Goal: Task Accomplishment & Management: Manage account settings

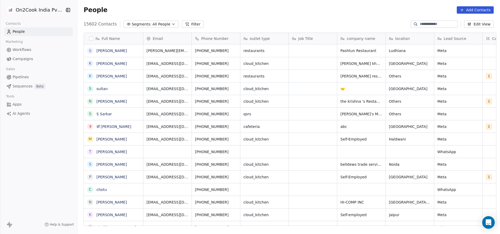
scroll to position [200, 419]
click at [183, 23] on button "Filter" at bounding box center [193, 23] width 22 height 7
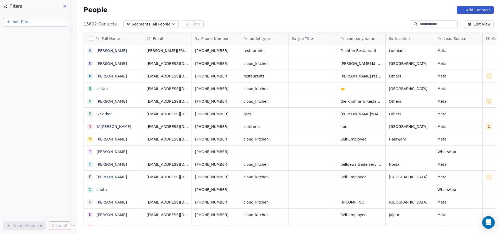
click at [22, 22] on span "Add Filter" at bounding box center [21, 22] width 17 height 6
click at [20, 34] on span "Contact properties" at bounding box center [26, 34] width 34 height 6
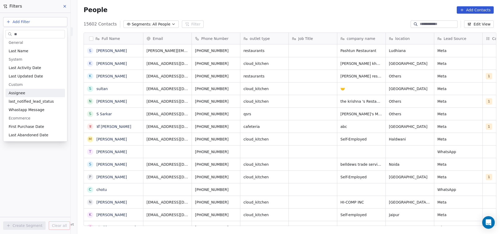
type input "**"
click at [27, 95] on div "Assignee" at bounding box center [35, 92] width 53 height 5
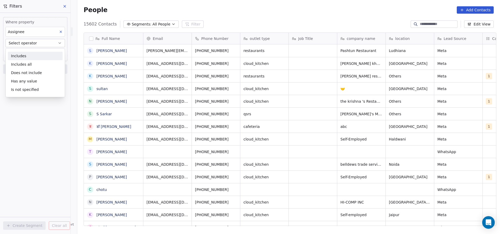
click at [28, 54] on div "Includes" at bounding box center [35, 56] width 55 height 8
click at [30, 55] on body "On2Cook India Pvt. Ltd. Contacts People Marketing Workflows Campaigns Sales Pip…" at bounding box center [250, 117] width 500 height 234
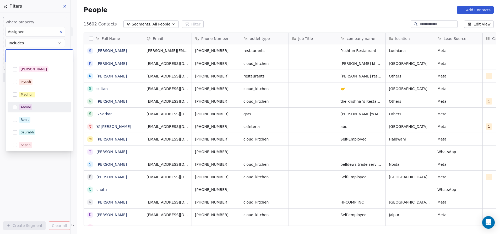
scroll to position [64, 0]
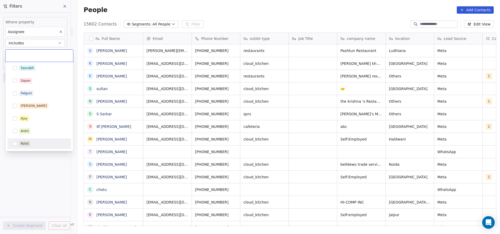
click at [15, 143] on button "Suggestions" at bounding box center [15, 143] width 4 height 4
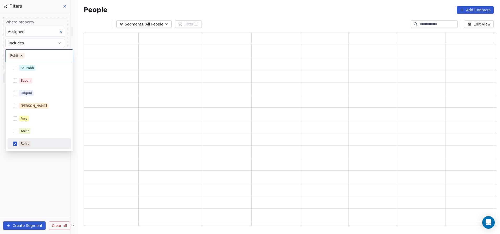
click at [44, 173] on html "On2Cook India Pvt. Ltd. Contacts People Marketing Workflows Campaigns Sales Pip…" at bounding box center [250, 117] width 500 height 234
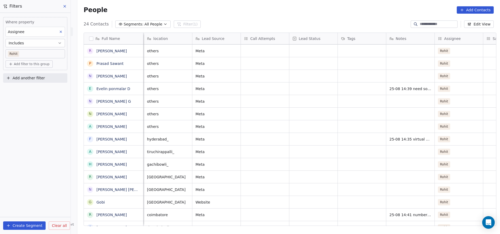
scroll to position [0, 241]
click at [395, 187] on div "grid" at bounding box center [411, 189] width 48 height 12
click at [395, 187] on textarea at bounding box center [409, 191] width 48 height 16
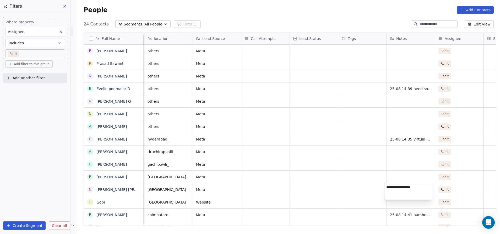
type textarea "**********"
click at [349, 189] on html "On2Cook India Pvt. Ltd. Contacts People Marketing Workflows Campaigns Sales Pip…" at bounding box center [250, 117] width 500 height 234
click at [349, 189] on div "grid" at bounding box center [362, 189] width 48 height 12
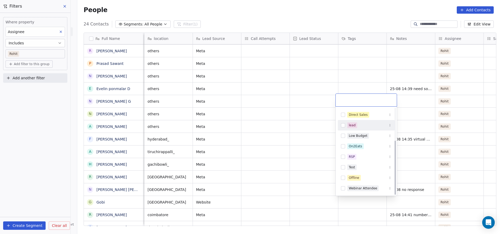
scroll to position [52, 0]
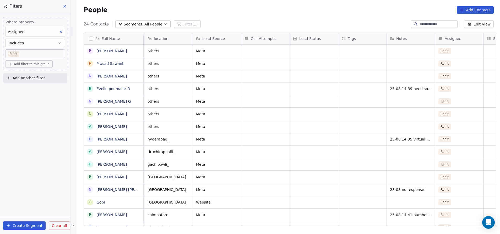
click at [309, 190] on html "On2Cook India Pvt. Ltd. Contacts People Marketing Workflows Campaigns Sales Pip…" at bounding box center [250, 117] width 500 height 234
click at [309, 190] on div "grid" at bounding box center [314, 189] width 48 height 12
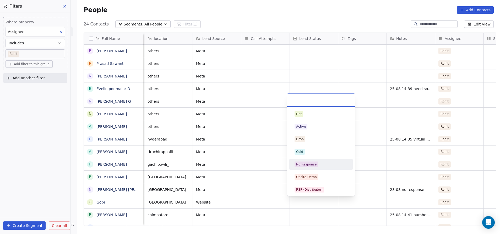
click at [312, 165] on div "No Response" at bounding box center [306, 164] width 20 height 5
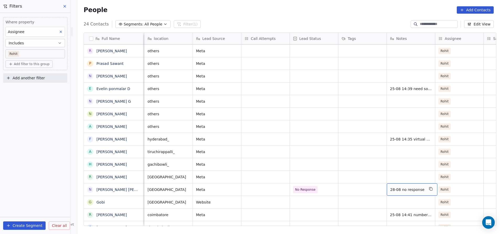
click at [398, 190] on span "28-08 no response" at bounding box center [407, 189] width 34 height 5
click at [396, 188] on textarea "**********" at bounding box center [409, 191] width 48 height 16
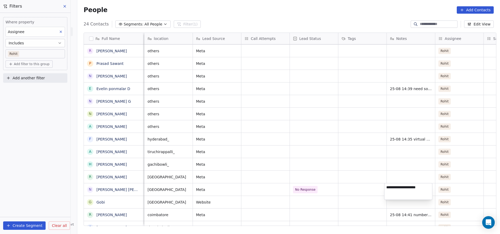
type textarea "**********"
click at [303, 87] on div "grid" at bounding box center [314, 88] width 48 height 12
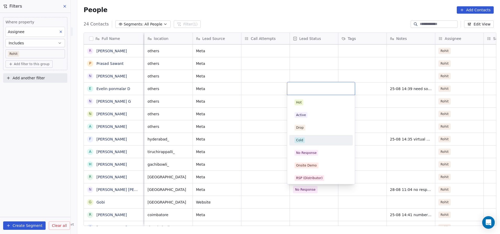
click at [302, 139] on div "Cold" at bounding box center [299, 140] width 7 height 5
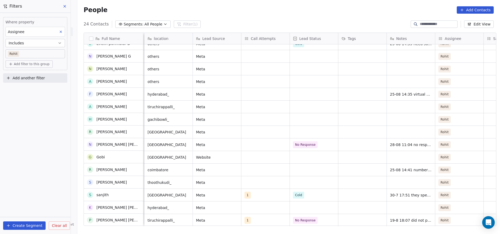
scroll to position [120, 0]
click at [303, 169] on div "grid" at bounding box center [314, 169] width 48 height 12
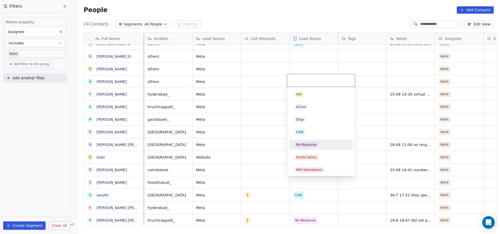
scroll to position [1, 0]
click at [304, 130] on span "Cold" at bounding box center [300, 131] width 10 height 6
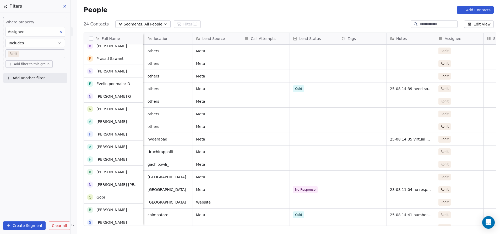
scroll to position [76, 0]
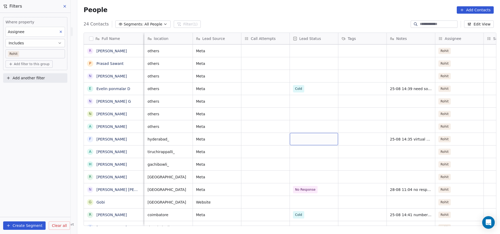
click at [301, 137] on div "grid" at bounding box center [314, 139] width 48 height 12
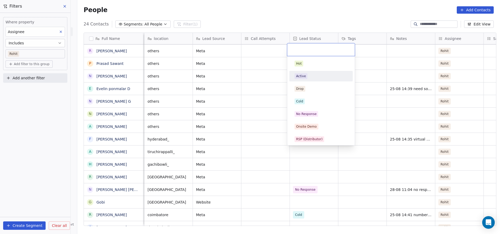
click at [305, 77] on div "Active" at bounding box center [301, 76] width 10 height 5
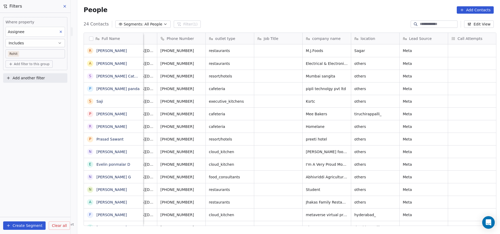
scroll to position [0, 34]
drag, startPoint x: 272, startPoint y: 35, endPoint x: 261, endPoint y: 34, distance: 11.5
click at [261, 34] on div "Job Title" at bounding box center [279, 38] width 48 height 11
click at [263, 56] on span "Hide" at bounding box center [266, 57] width 8 height 5
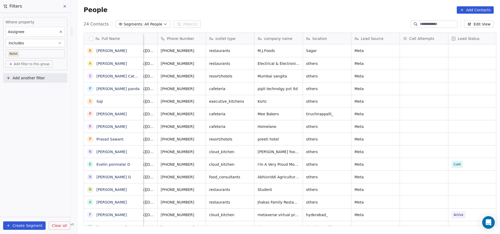
drag, startPoint x: 416, startPoint y: 36, endPoint x: 374, endPoint y: 18, distance: 45.8
click at [374, 18] on div "People Add Contacts" at bounding box center [288, 10] width 423 height 20
click at [411, 36] on span "Call Attempts" at bounding box center [422, 38] width 25 height 5
click at [411, 36] on html "On2Cook India Pvt. Ltd. Contacts People Marketing Workflows Campaigns Sales Pip…" at bounding box center [250, 117] width 500 height 234
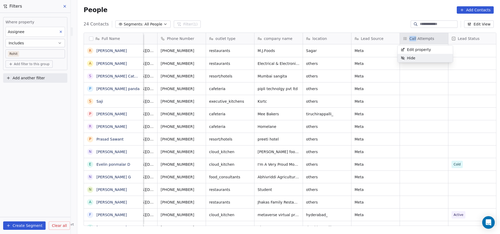
drag, startPoint x: 411, startPoint y: 36, endPoint x: 408, endPoint y: 56, distance: 20.6
click at [408, 56] on span "Hide" at bounding box center [411, 57] width 8 height 5
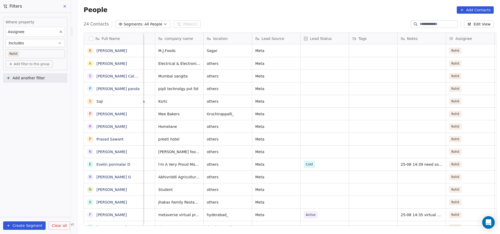
scroll to position [0, 133]
click at [413, 64] on div "grid" at bounding box center [422, 63] width 48 height 12
type textarea "**********"
click at [422, 76] on html "On2Cook India Pvt. Ltd. Contacts People Marketing Workflows Campaigns Sales Pip…" at bounding box center [250, 117] width 500 height 234
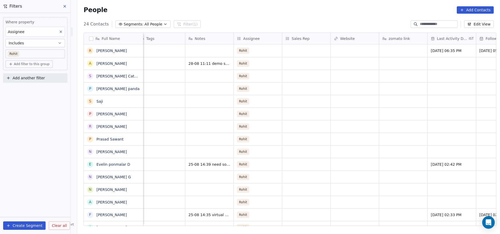
scroll to position [0, 347]
click at [434, 63] on div "grid" at bounding box center [451, 63] width 48 height 12
click at [397, 147] on html "On2Cook India Pvt. Ltd. Contacts People Marketing Workflows Campaigns Sales Pip…" at bounding box center [250, 117] width 500 height 234
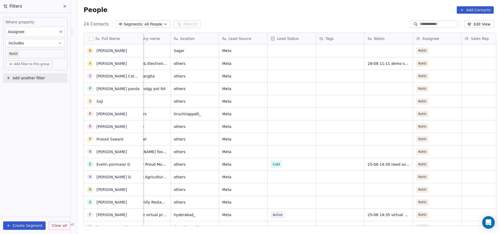
scroll to position [0, 166]
click at [289, 62] on div "grid" at bounding box center [292, 63] width 48 height 12
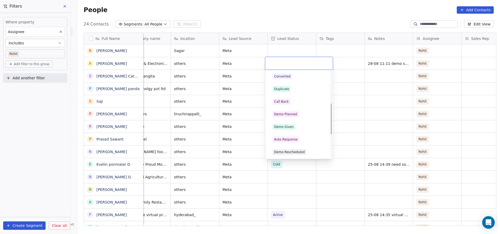
scroll to position [89, 0]
click at [293, 114] on div "Demo Planned" at bounding box center [285, 114] width 23 height 5
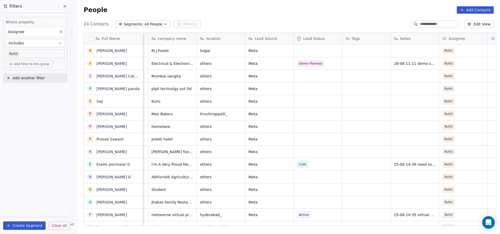
scroll to position [0, 139]
click at [410, 77] on div "grid" at bounding box center [416, 76] width 48 height 12
type textarea "**********"
click at [315, 77] on html "On2Cook India Pvt. Ltd. Contacts People Marketing Workflows Campaigns Sales Pip…" at bounding box center [250, 117] width 500 height 234
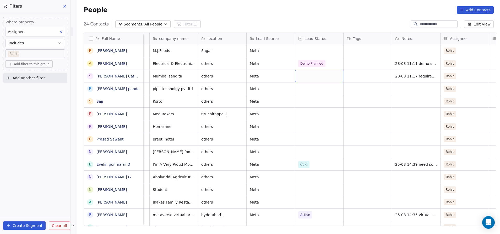
click at [313, 76] on div "grid" at bounding box center [319, 76] width 48 height 12
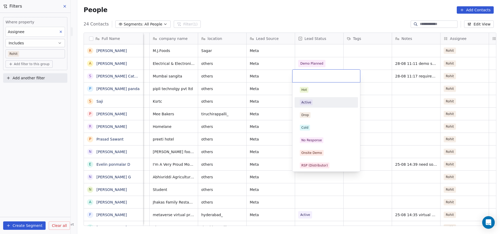
click at [311, 99] on div "Active" at bounding box center [326, 102] width 59 height 8
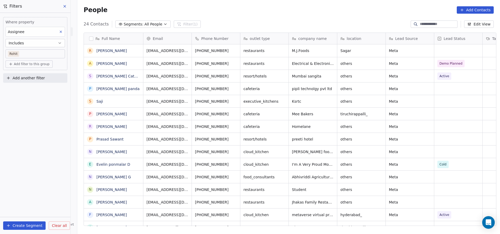
scroll to position [0, 0]
click at [358, 38] on div "location" at bounding box center [361, 38] width 41 height 5
click at [358, 38] on html "On2Cook India Pvt. Ltd. Contacts People Marketing Workflows Campaigns Sales Pip…" at bounding box center [250, 117] width 500 height 234
click at [353, 56] on div "Hide" at bounding box center [345, 58] width 21 height 8
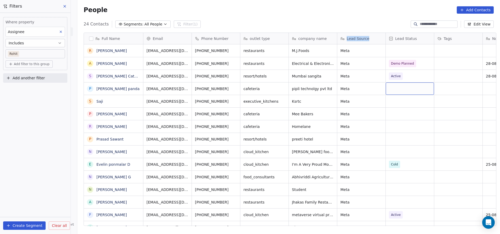
click at [401, 88] on div "grid" at bounding box center [410, 88] width 48 height 12
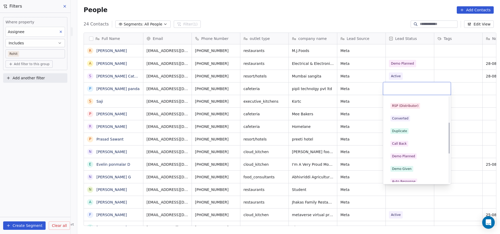
scroll to position [72, 0]
click at [400, 143] on div "Call Back" at bounding box center [399, 144] width 15 height 5
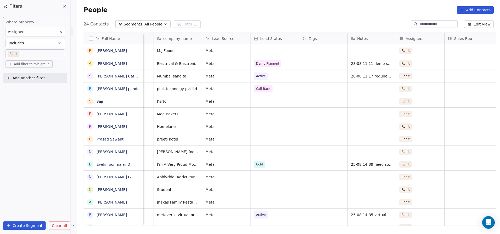
scroll to position [0, 135]
click at [352, 87] on div "grid" at bounding box center [372, 88] width 48 height 12
type textarea "**********"
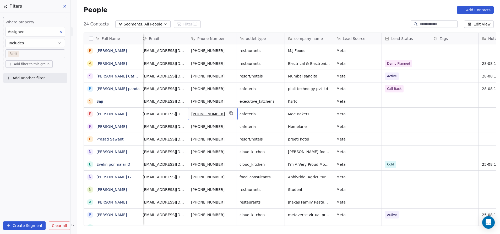
scroll to position [0, 0]
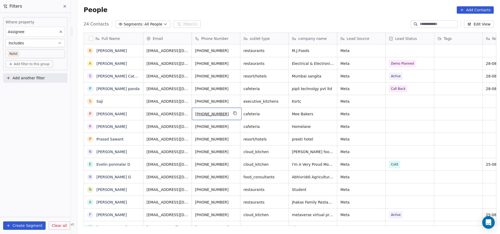
click at [204, 113] on span "[PHONE_NUMBER]" at bounding box center [212, 113] width 34 height 5
drag, startPoint x: 204, startPoint y: 113, endPoint x: 409, endPoint y: 107, distance: 205.4
click at [399, 100] on div "grid" at bounding box center [410, 101] width 48 height 12
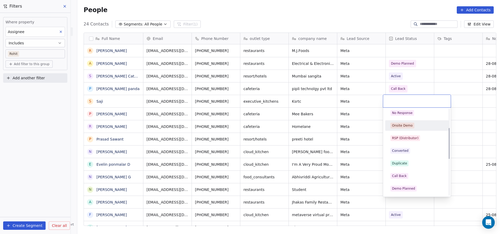
scroll to position [52, 0]
click at [411, 189] on div "Demo Planned" at bounding box center [403, 189] width 23 height 5
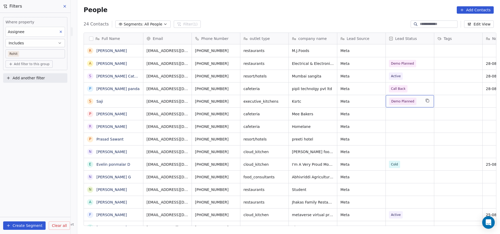
click at [409, 100] on span "Demo Planned" at bounding box center [402, 101] width 23 height 5
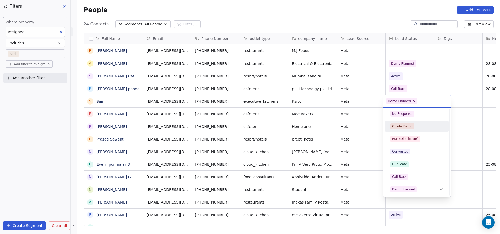
scroll to position [0, 0]
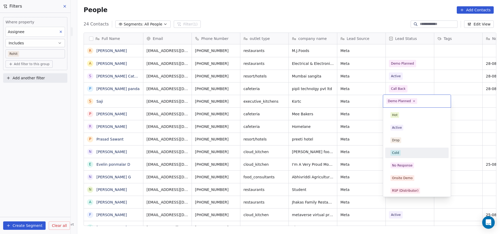
click at [398, 153] on div "Cold" at bounding box center [395, 152] width 7 height 5
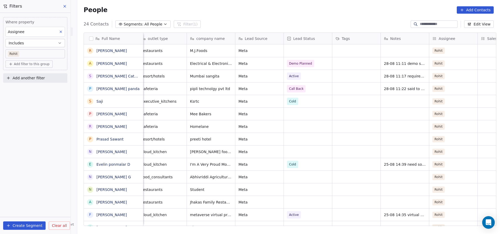
scroll to position [0, 104]
click at [396, 99] on div "grid" at bounding box center [403, 101] width 48 height 12
type textarea "**********"
click at [256, 120] on html "On2Cook India Pvt. Ltd. Contacts People Marketing Workflows Campaigns Sales Pip…" at bounding box center [250, 117] width 500 height 234
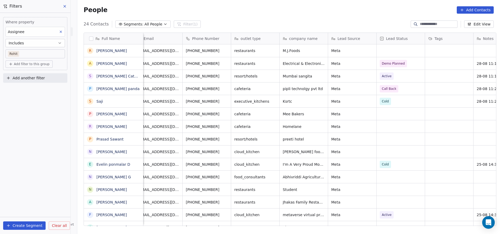
scroll to position [0, 0]
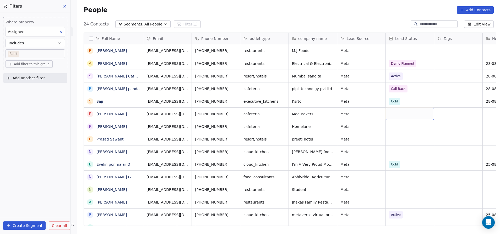
click at [394, 112] on div "grid" at bounding box center [410, 113] width 48 height 12
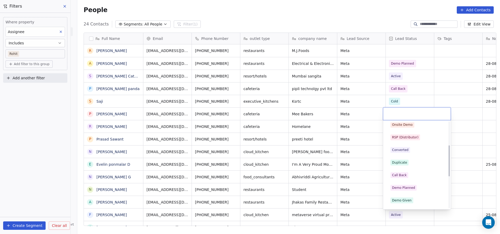
scroll to position [66, 0]
click at [401, 175] on div "Call Back" at bounding box center [399, 175] width 15 height 5
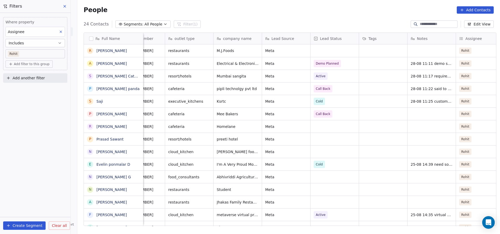
scroll to position [0, 85]
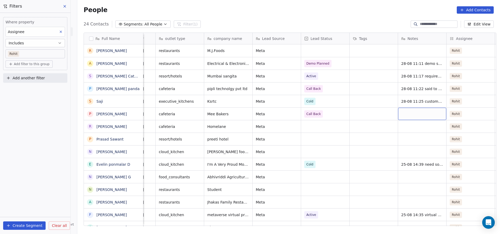
click at [400, 112] on div "grid" at bounding box center [422, 113] width 48 height 12
type textarea "**********"
click at [324, 126] on html "On2Cook India Pvt. Ltd. Contacts People Marketing Workflows Campaigns Sales Pip…" at bounding box center [250, 117] width 500 height 234
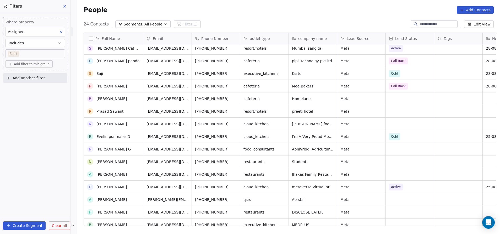
scroll to position [0, 0]
